Goal: Task Accomplishment & Management: Complete application form

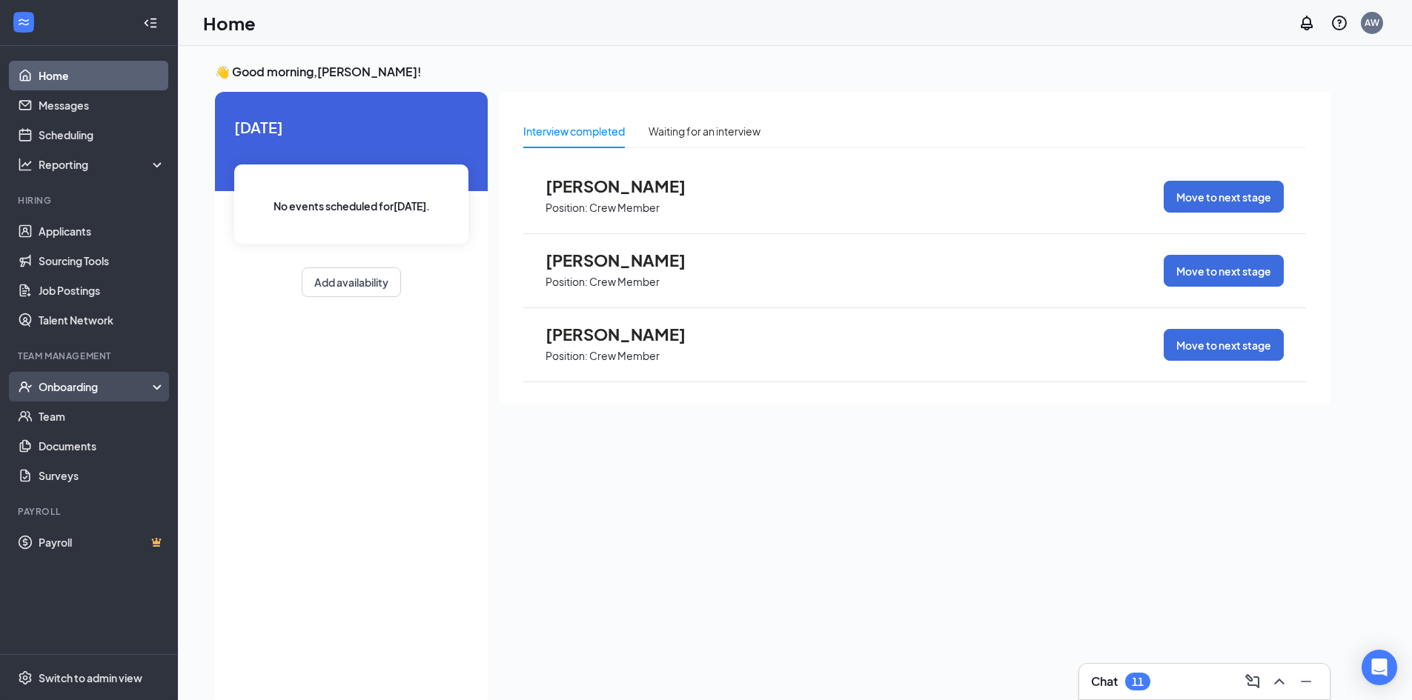
click at [87, 390] on div "Onboarding" at bounding box center [96, 386] width 114 height 15
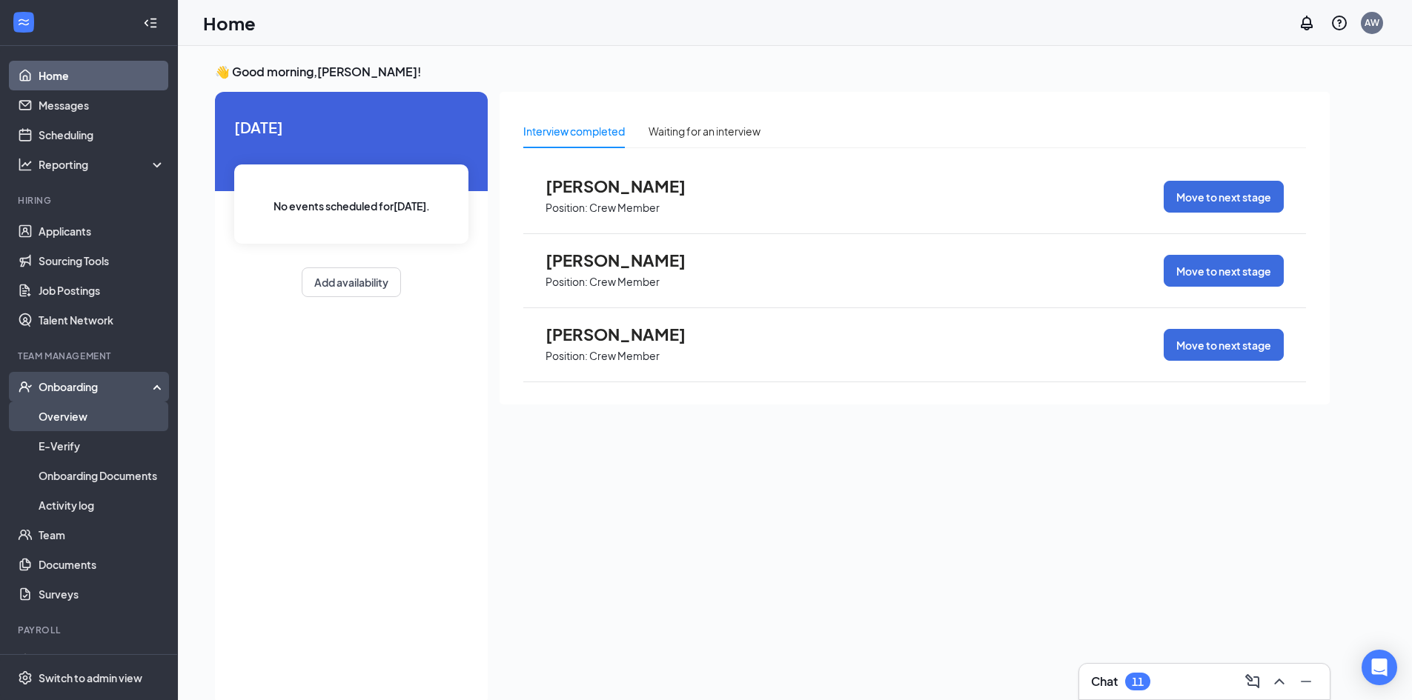
click at [75, 414] on link "Overview" at bounding box center [102, 417] width 127 height 30
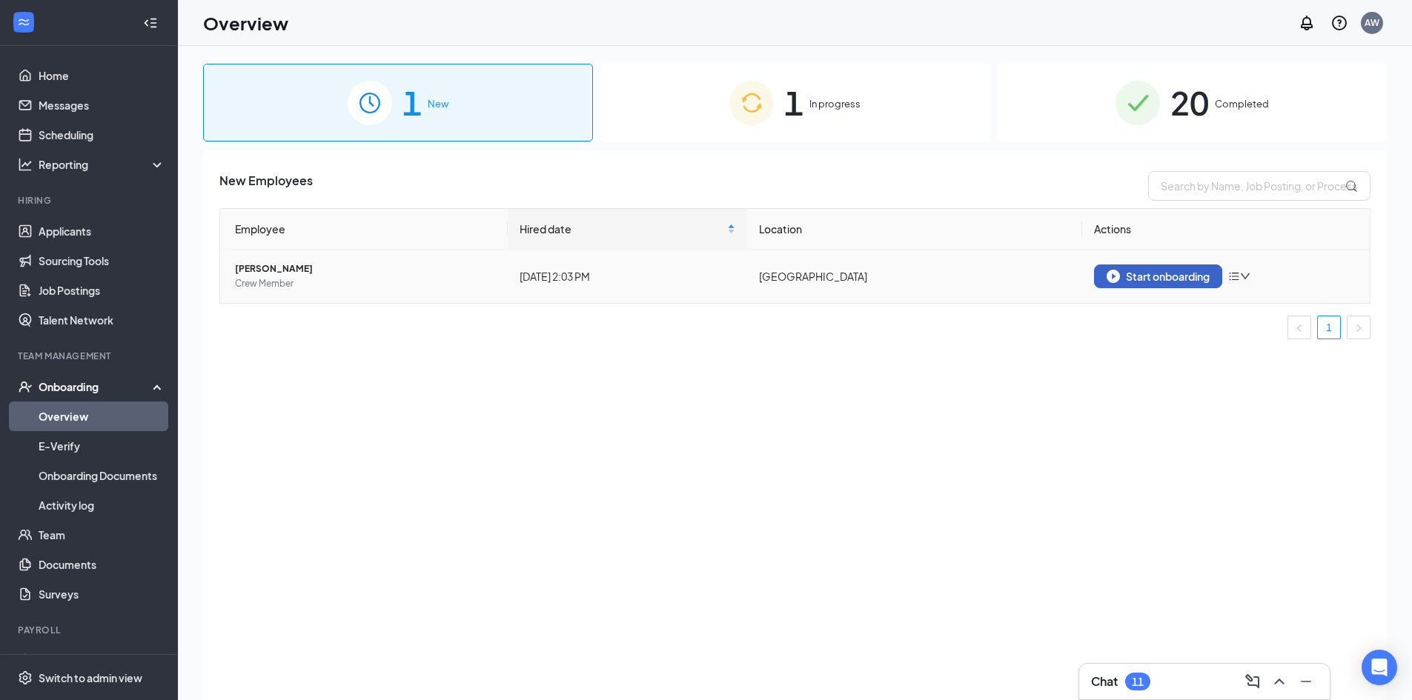
click at [1141, 279] on div "Start onboarding" at bounding box center [1158, 276] width 103 height 13
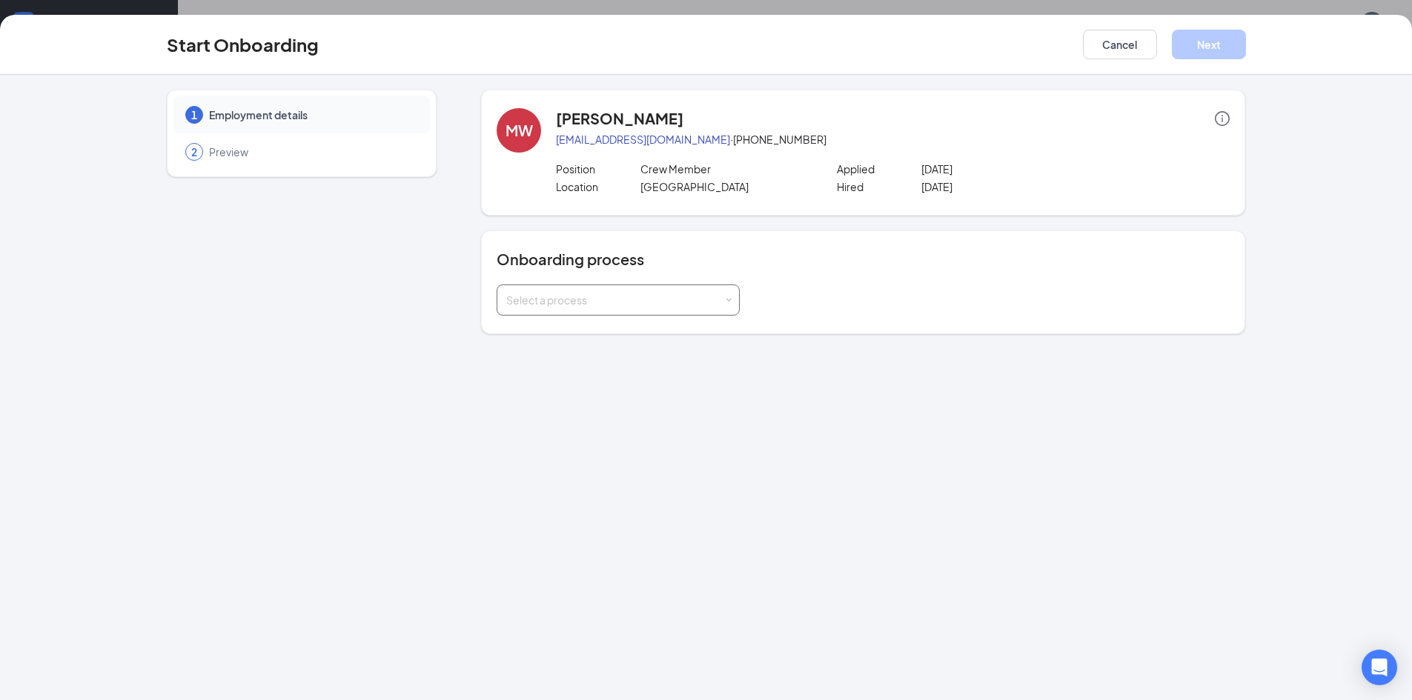
click at [726, 302] on span at bounding box center [729, 300] width 7 height 7
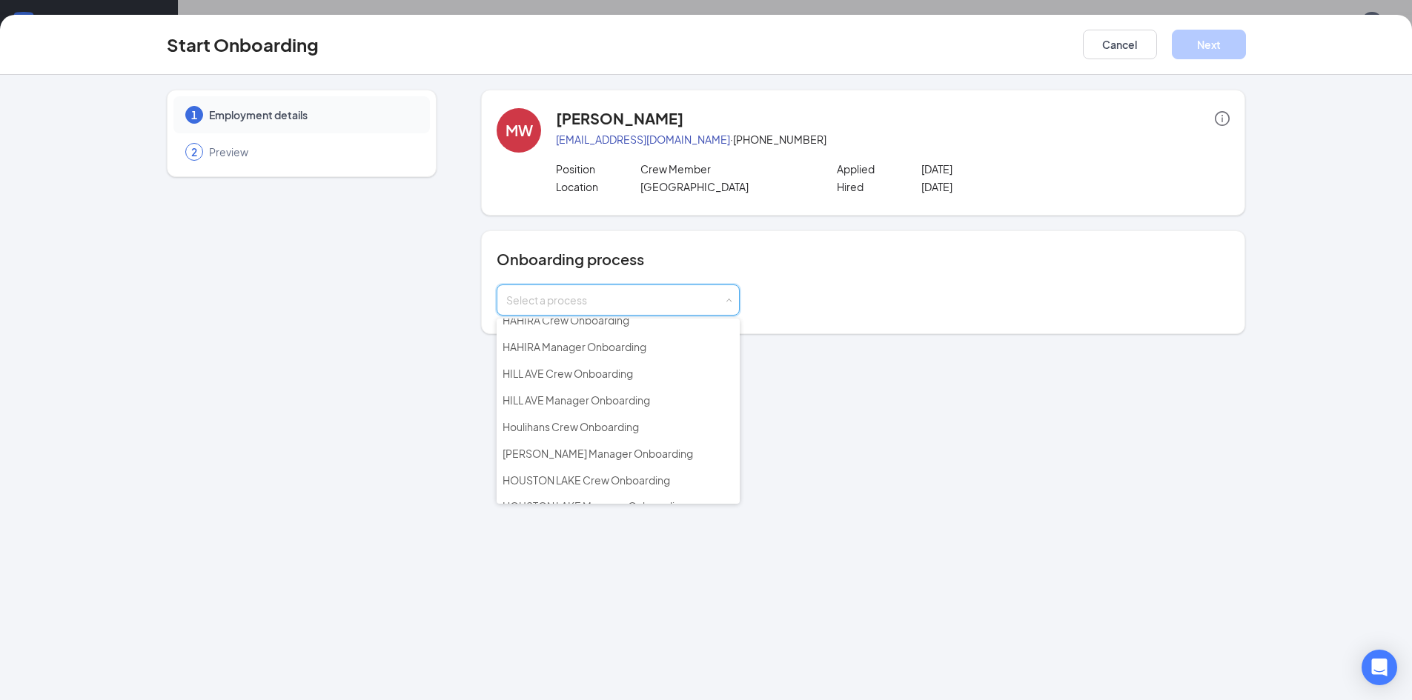
scroll to position [371, 0]
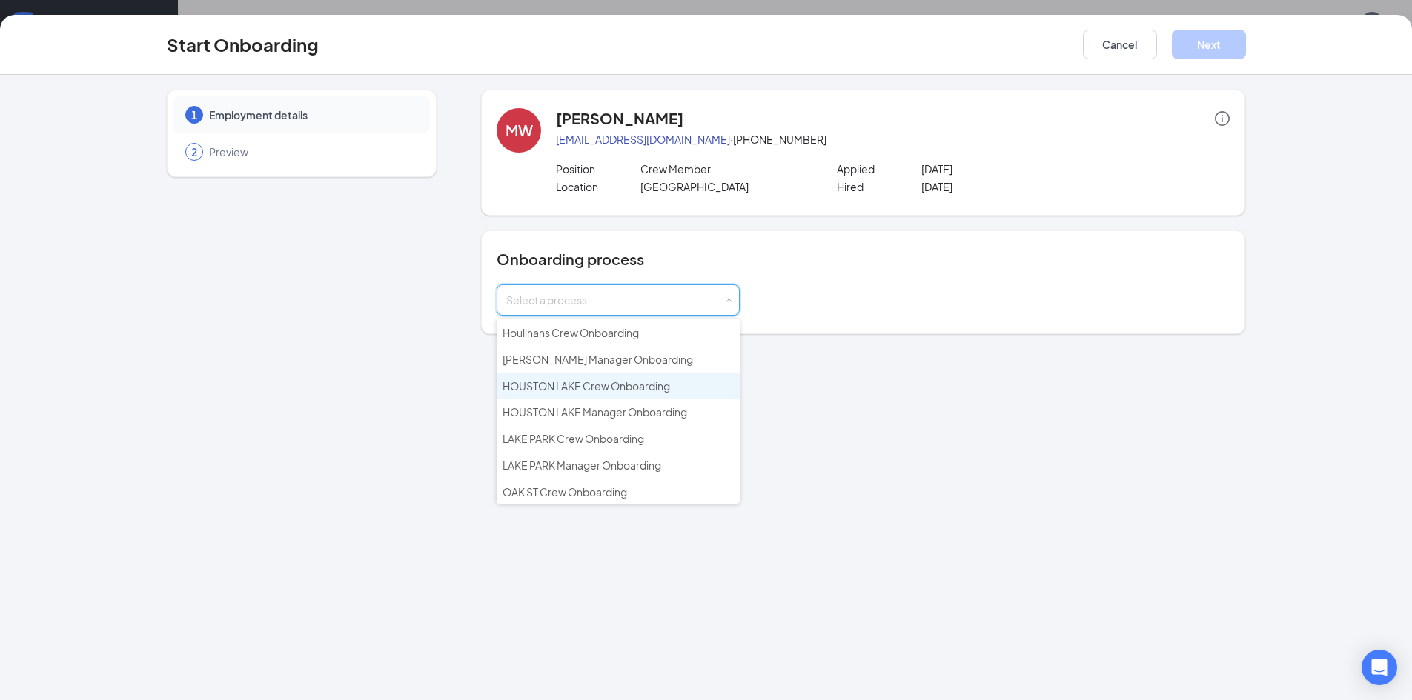
click at [615, 385] on span "HOUSTON LAKE Crew Onboarding" at bounding box center [585, 385] width 167 height 13
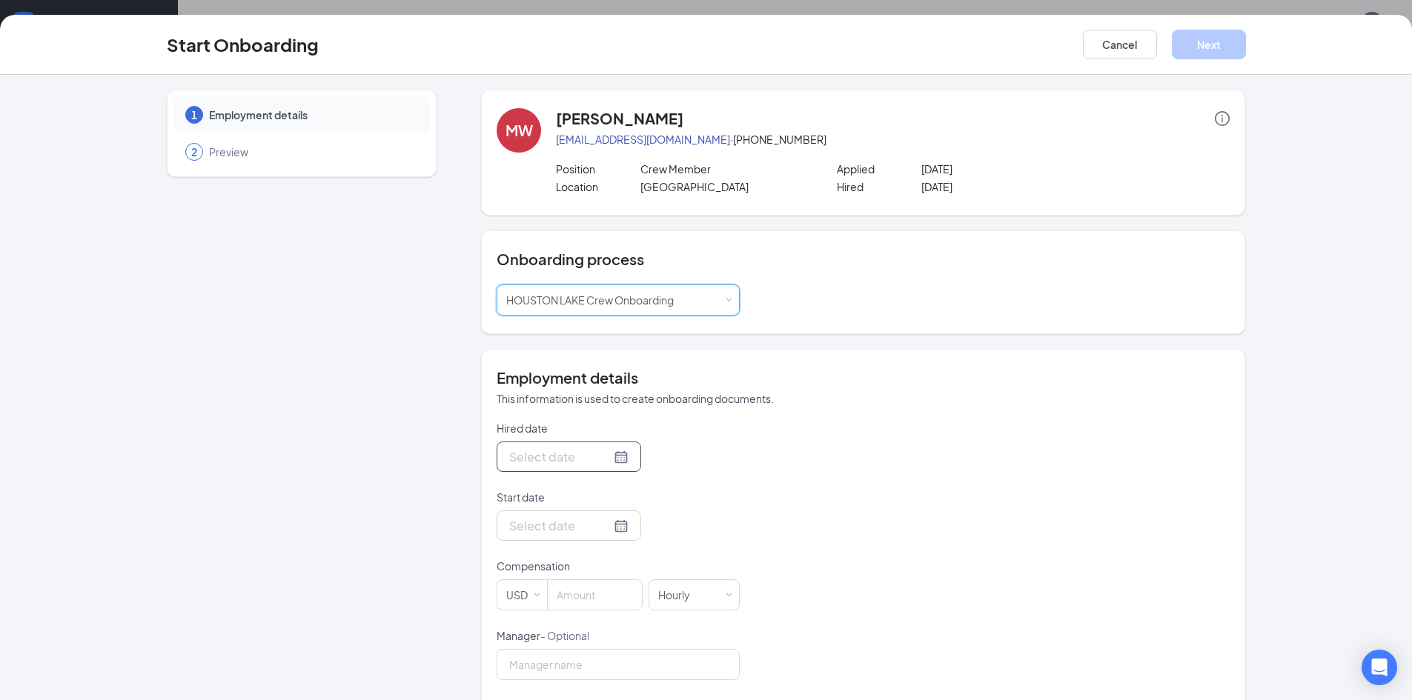
click at [601, 460] on div at bounding box center [568, 457] width 119 height 19
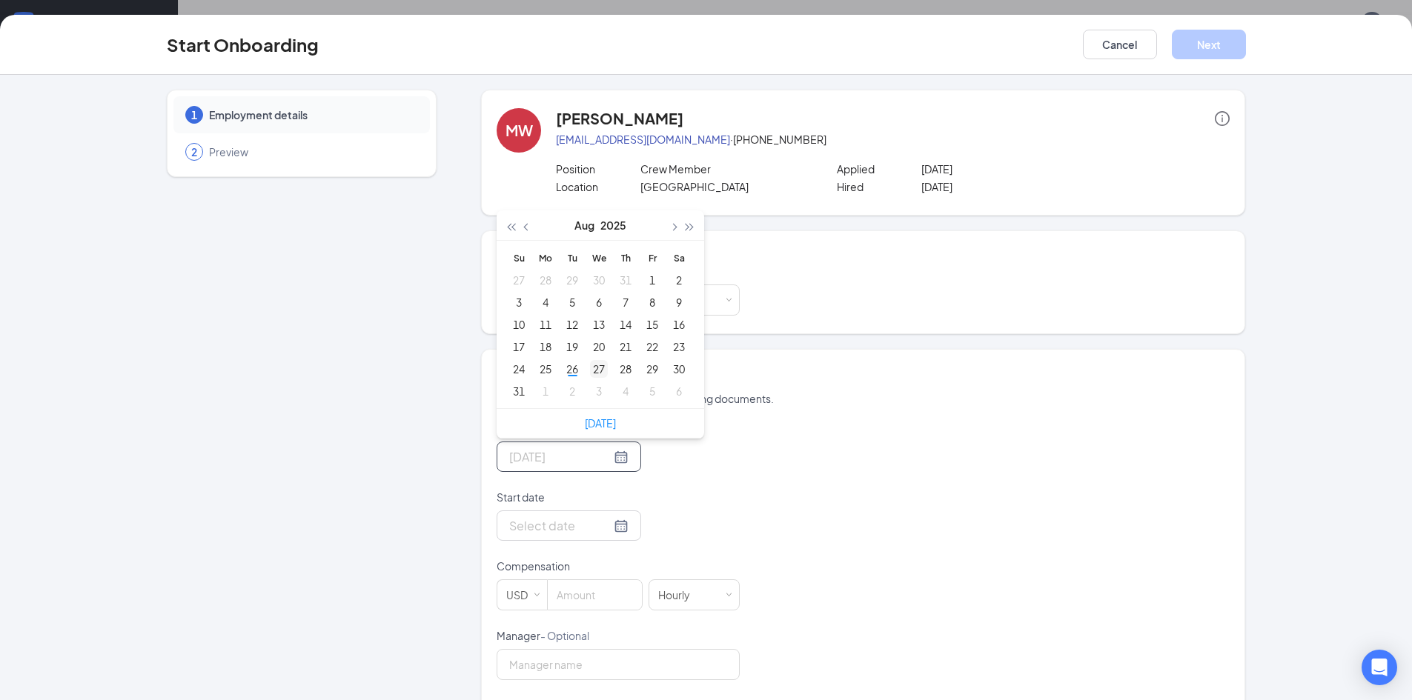
type input "[DATE]"
click at [590, 368] on div "27" at bounding box center [599, 369] width 18 height 18
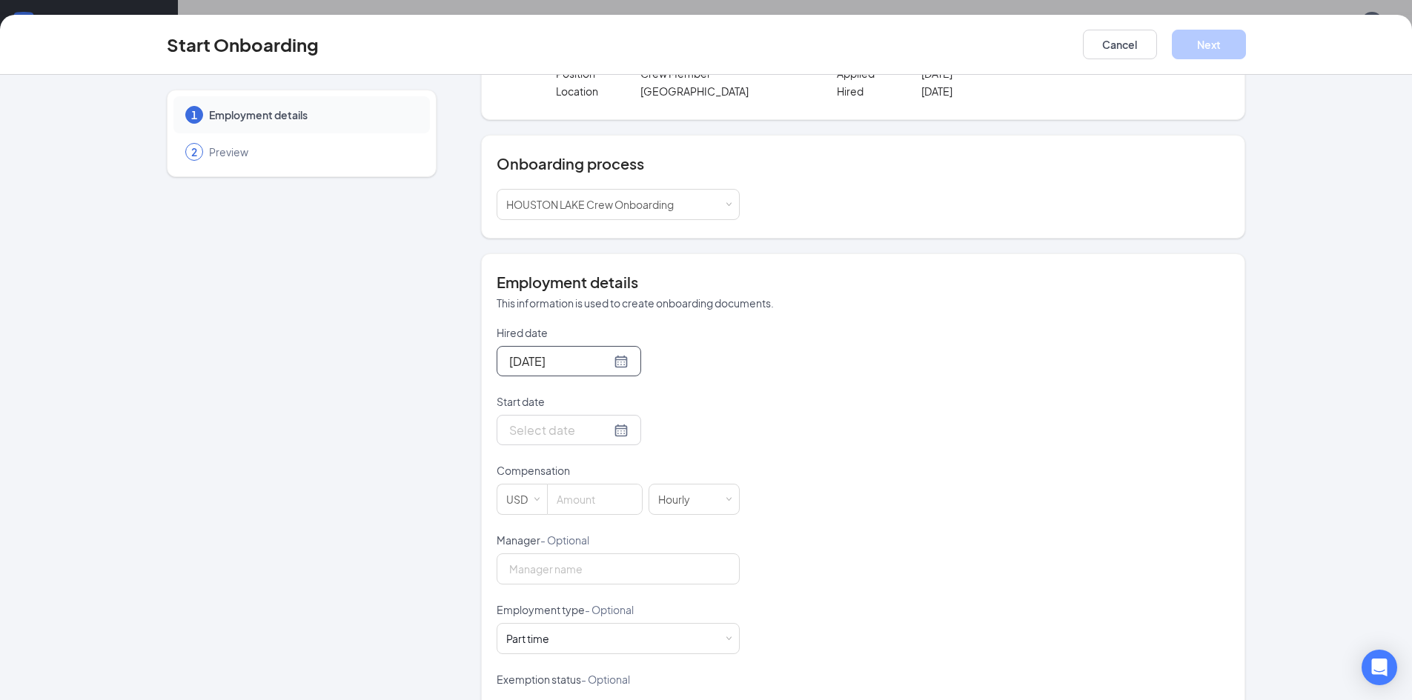
scroll to position [148, 0]
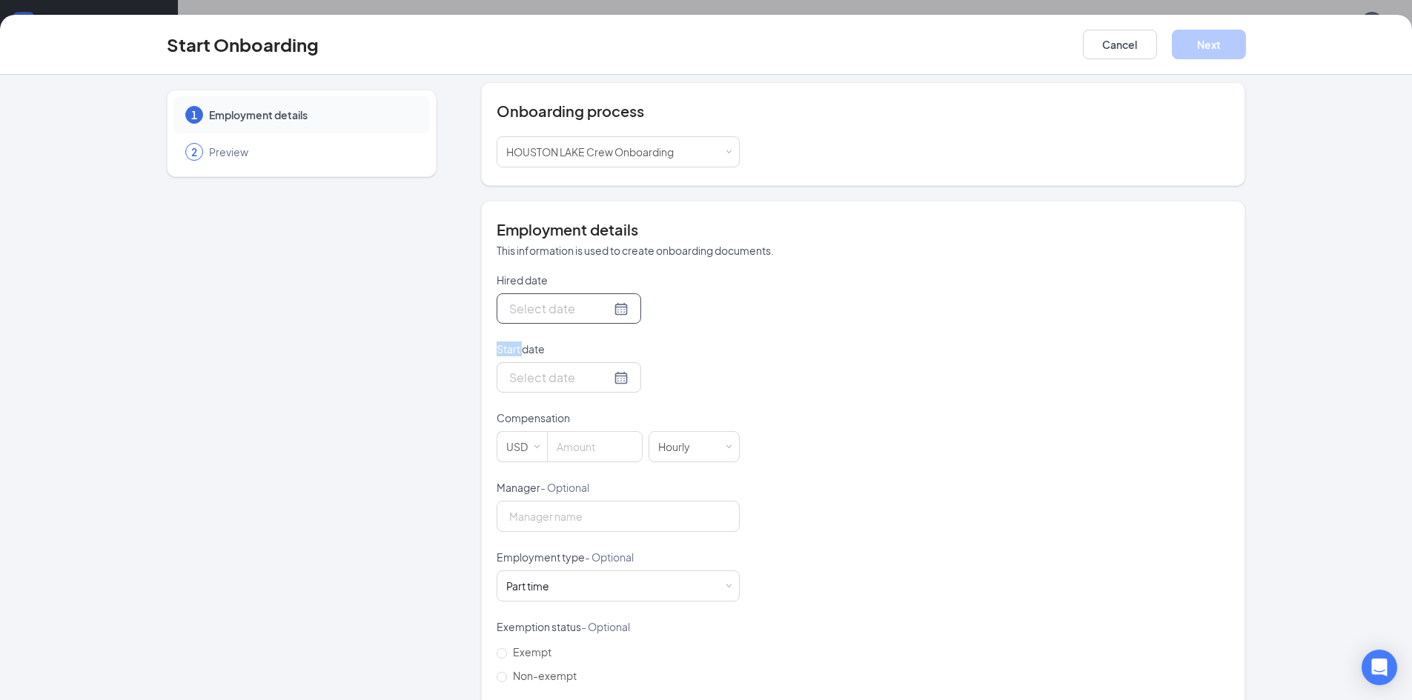
click at [606, 309] on div at bounding box center [568, 308] width 119 height 19
type input "[DATE]"
click at [571, 482] on div "26" at bounding box center [572, 486] width 18 height 18
click at [604, 379] on div at bounding box center [568, 377] width 119 height 19
type input "[DATE]"
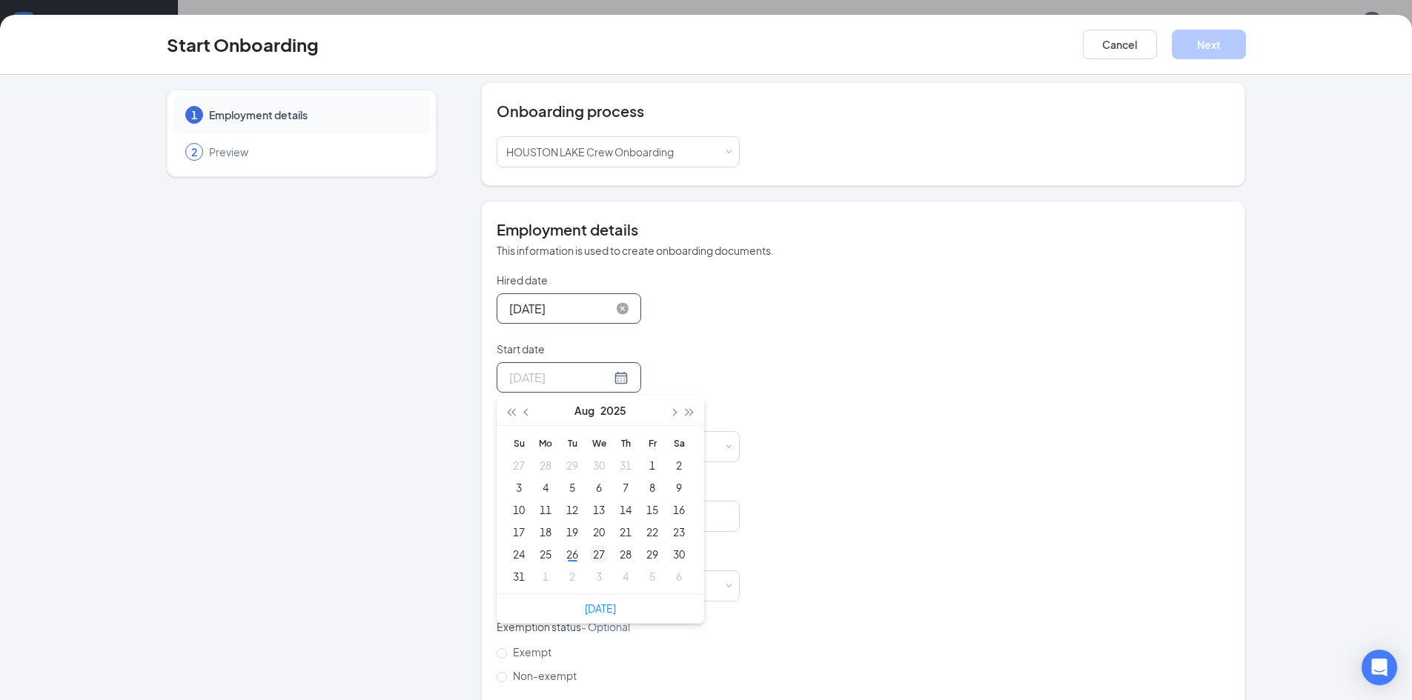
click at [594, 550] on div "27" at bounding box center [599, 554] width 18 height 18
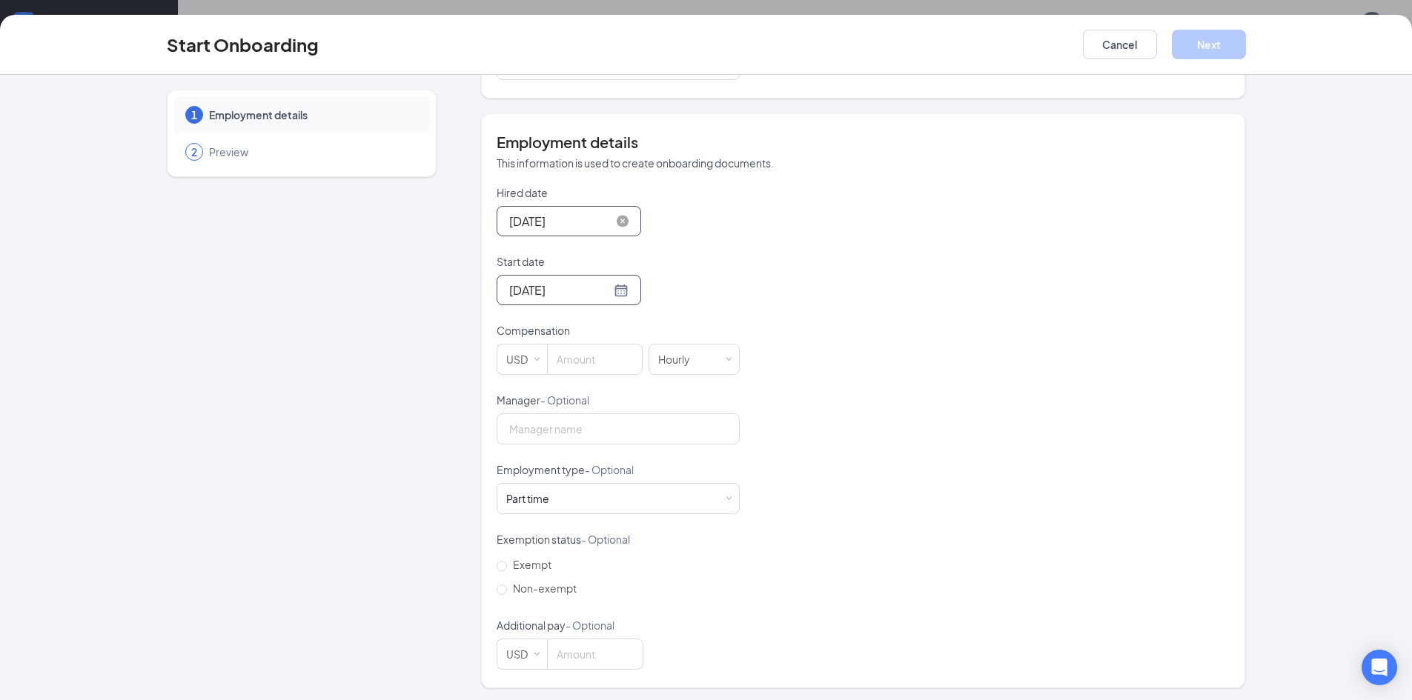
scroll to position [239, 0]
click at [606, 356] on input at bounding box center [595, 357] width 94 height 30
type input "10"
click at [796, 388] on div "Hired date [DATE] [DATE] Su Mo Tu We Th Fr Sa 27 28 29 30 31 1 2 3 4 5 6 7 8 9 …" at bounding box center [863, 424] width 733 height 485
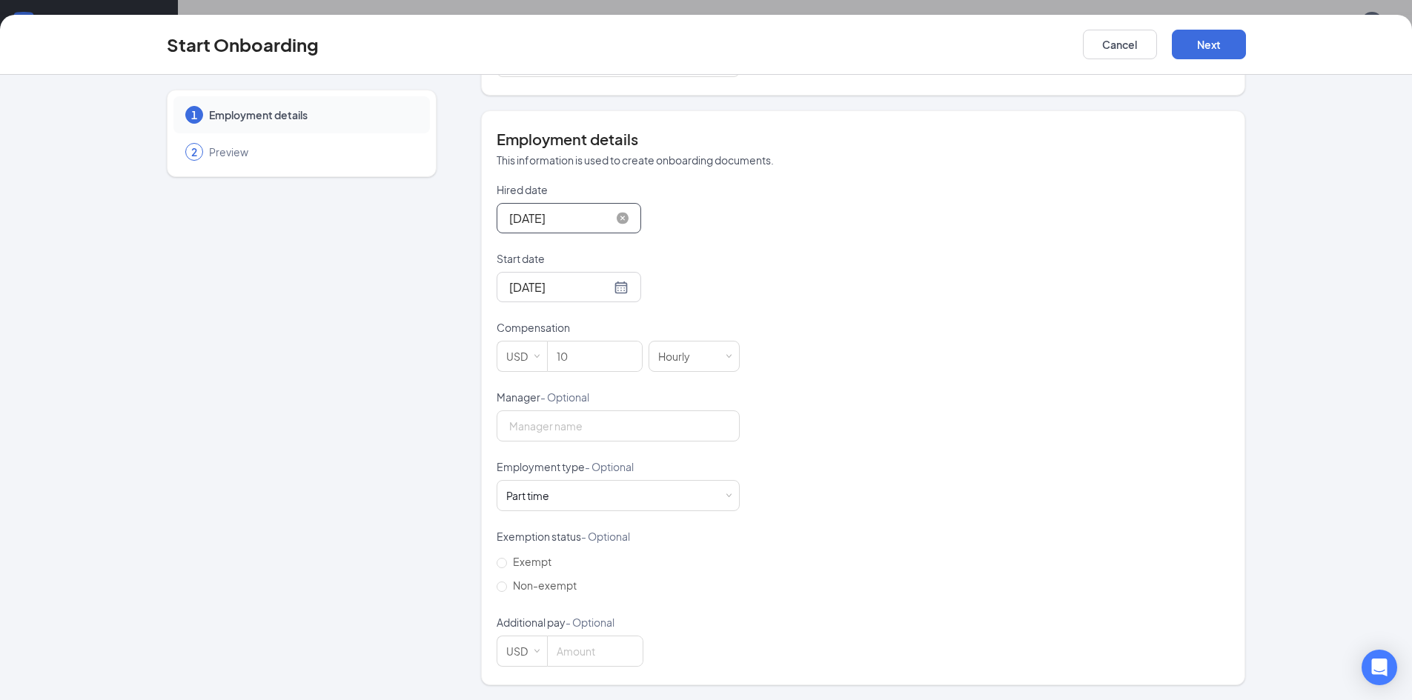
click at [796, 388] on div "Hired date [DATE] [DATE] Su Mo Tu We Th Fr Sa 27 28 29 30 31 1 2 3 4 5 6 7 8 9 …" at bounding box center [863, 424] width 733 height 485
click at [688, 417] on input "Manager - Optional" at bounding box center [618, 426] width 243 height 31
type input "[PERSON_NAME]"
drag, startPoint x: 722, startPoint y: 496, endPoint x: 919, endPoint y: 603, distance: 224.2
click at [919, 603] on div "Hired date [DATE] [DATE] Su Mo Tu We Th Fr Sa 27 28 29 30 31 1 2 3 4 5 6 7 8 9 …" at bounding box center [863, 424] width 733 height 485
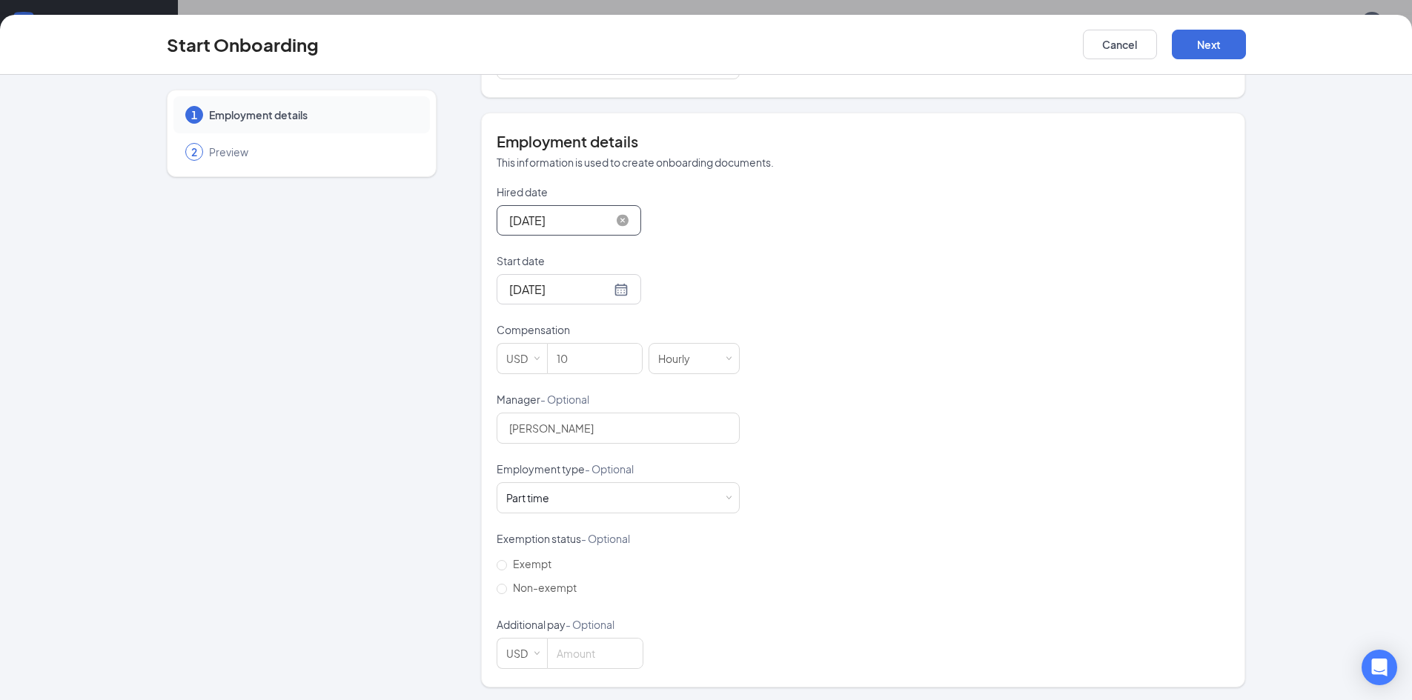
scroll to position [239, 0]
click at [726, 494] on span at bounding box center [729, 496] width 7 height 7
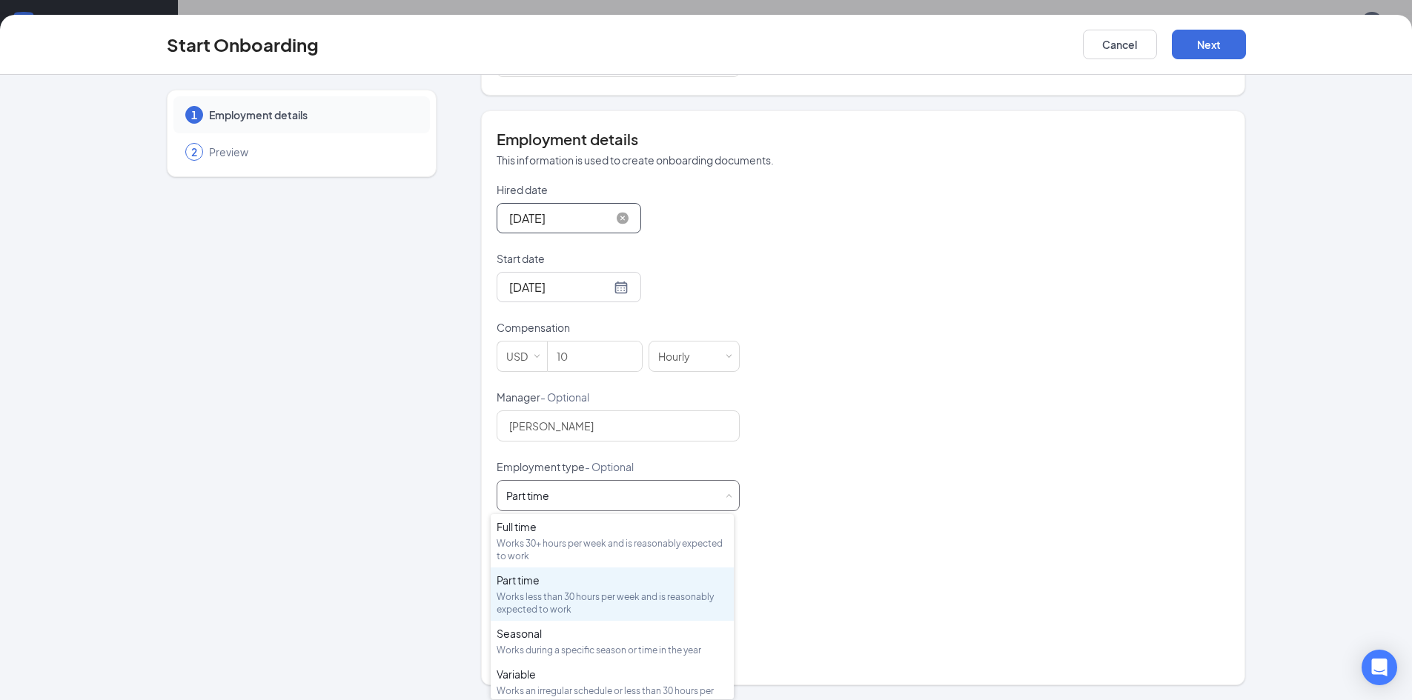
click at [726, 494] on span at bounding box center [729, 496] width 7 height 7
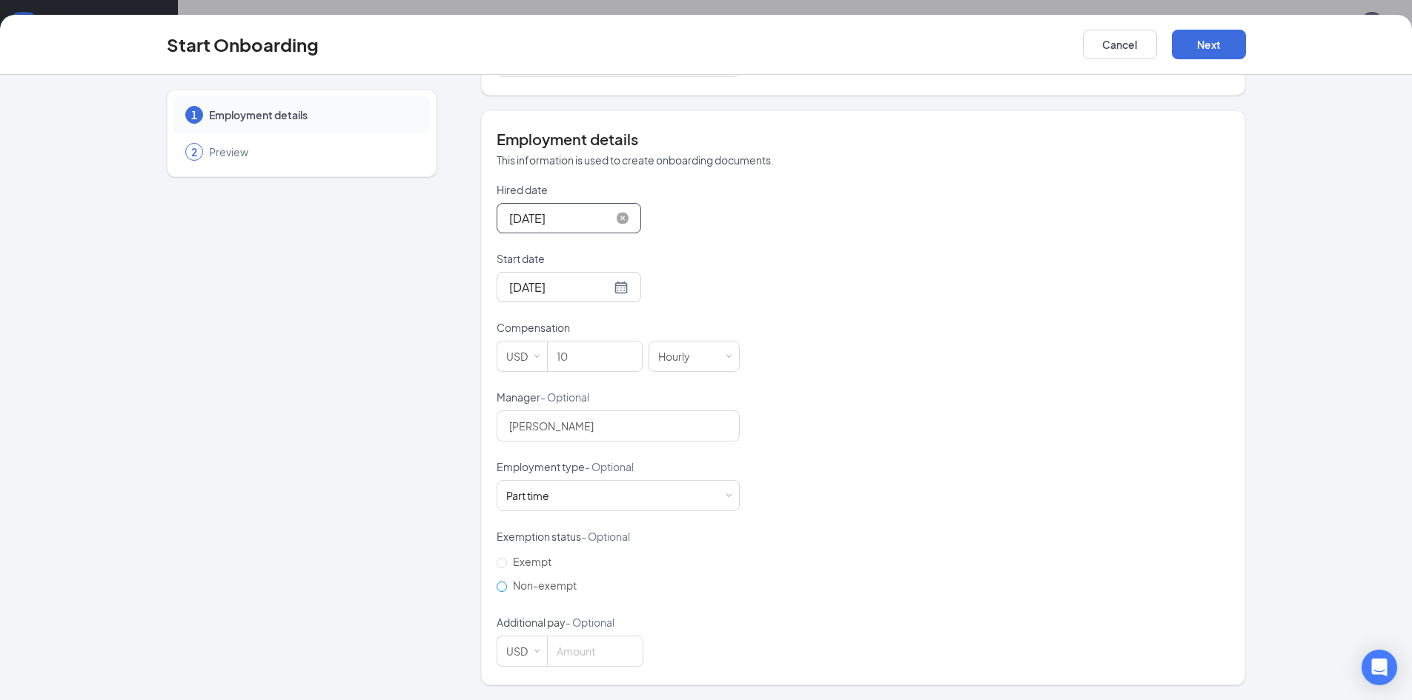
click at [497, 588] on input "Non-exempt" at bounding box center [502, 587] width 10 height 10
radio input "true"
click at [1199, 44] on button "Next" at bounding box center [1209, 45] width 74 height 30
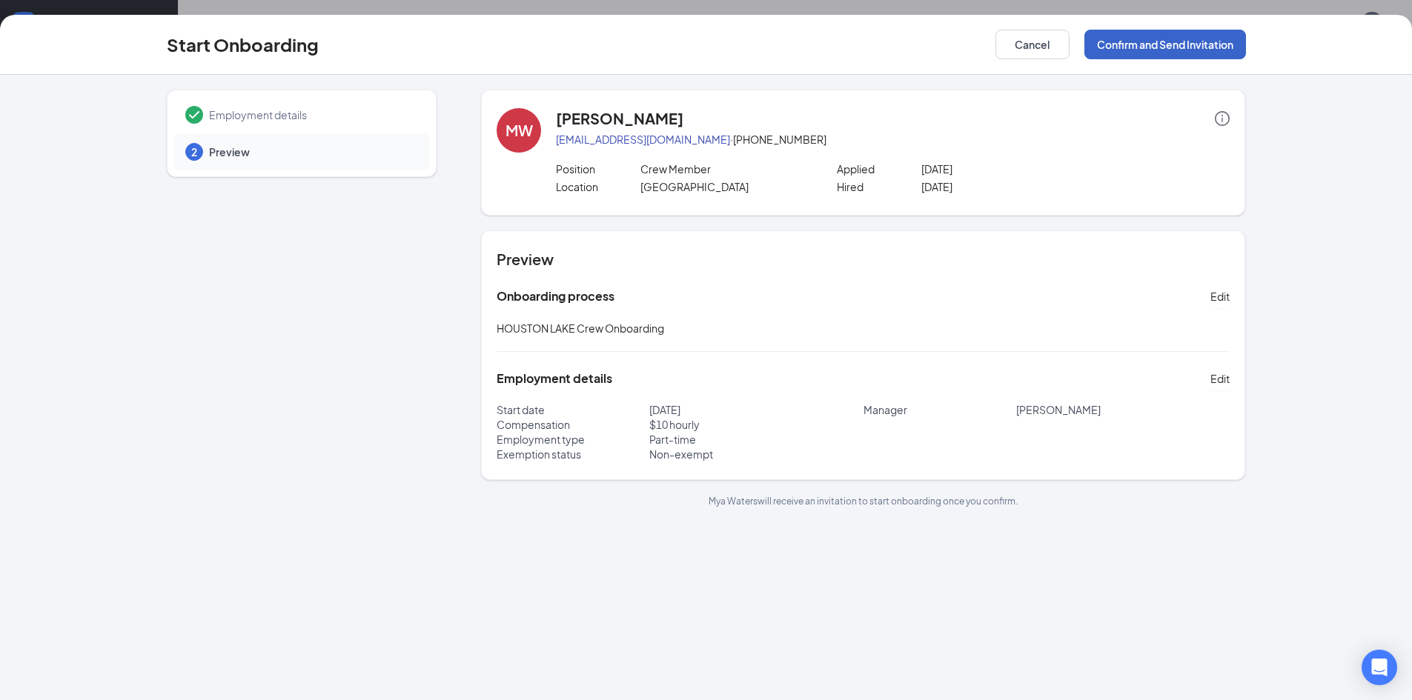
click at [1172, 39] on button "Confirm and Send Invitation" at bounding box center [1165, 45] width 162 height 30
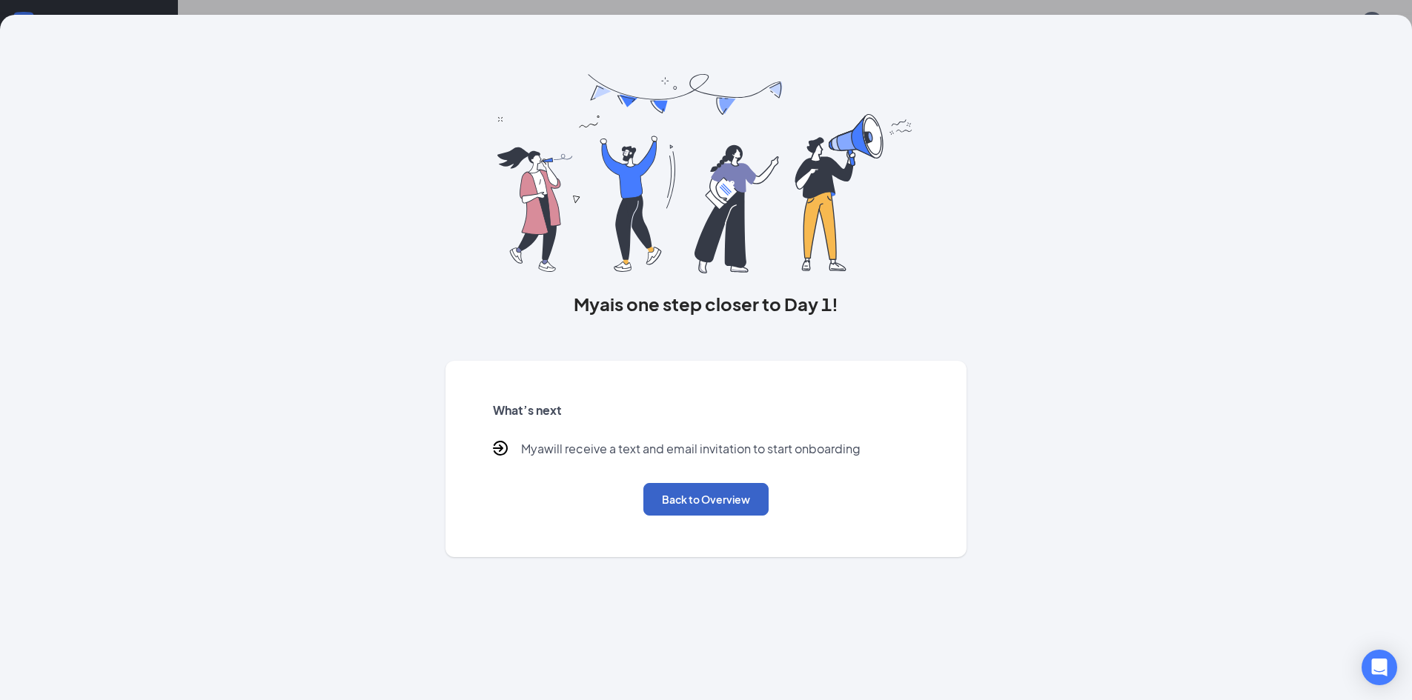
click at [731, 509] on button "Back to Overview" at bounding box center [705, 499] width 125 height 33
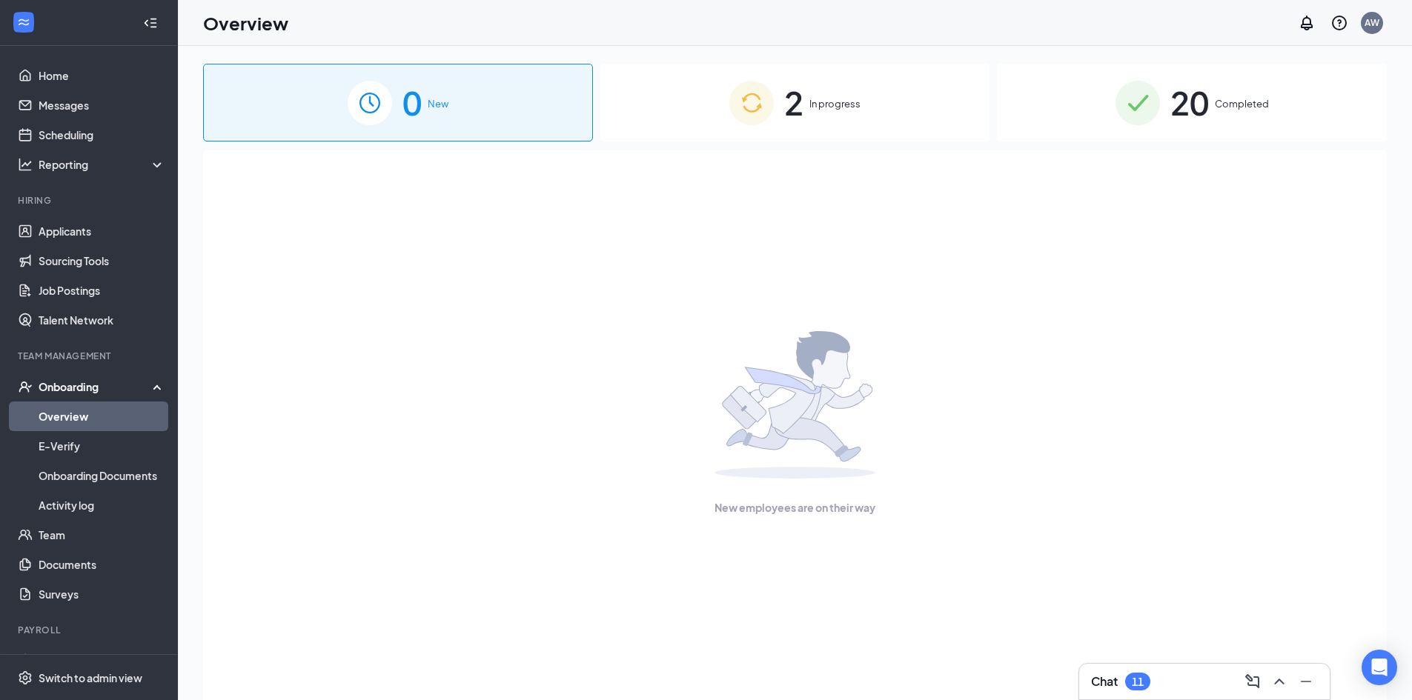
click at [1134, 681] on div "11" at bounding box center [1138, 682] width 12 height 13
